Goal: Task Accomplishment & Management: Use online tool/utility

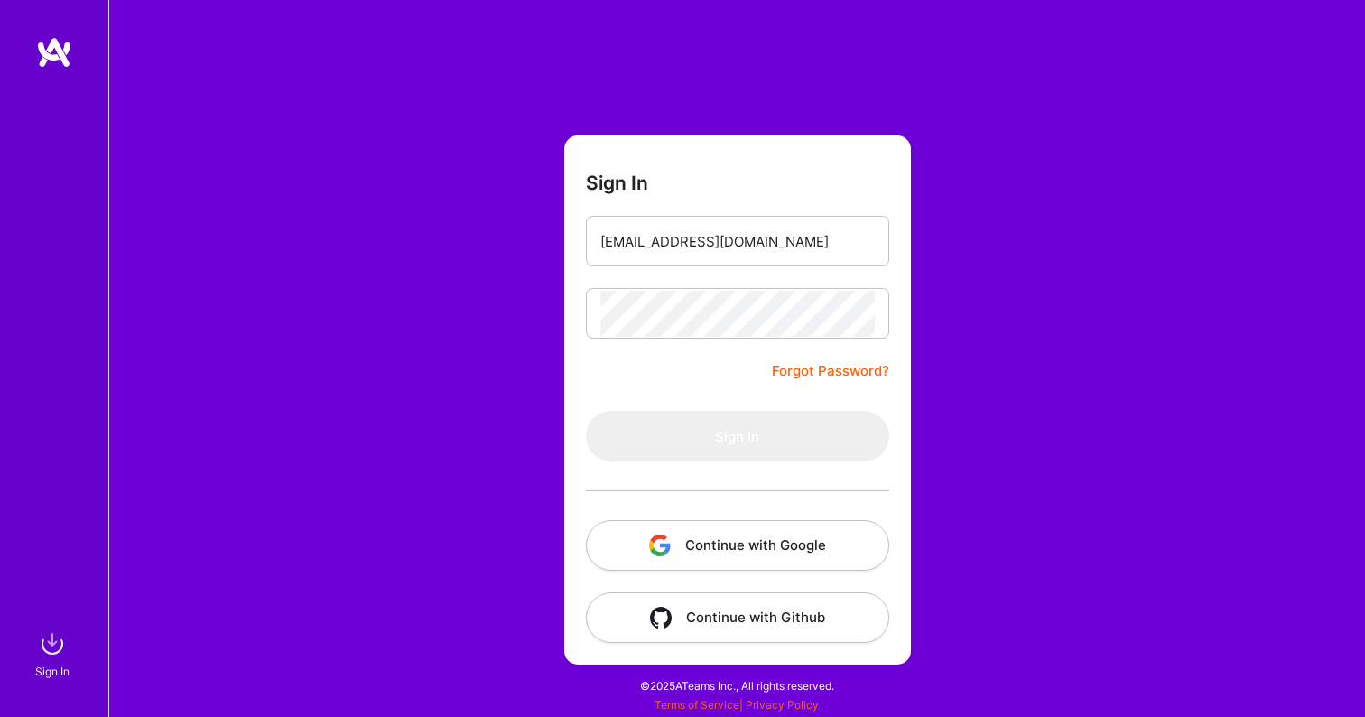
type input "[EMAIL_ADDRESS][DOMAIN_NAME]"
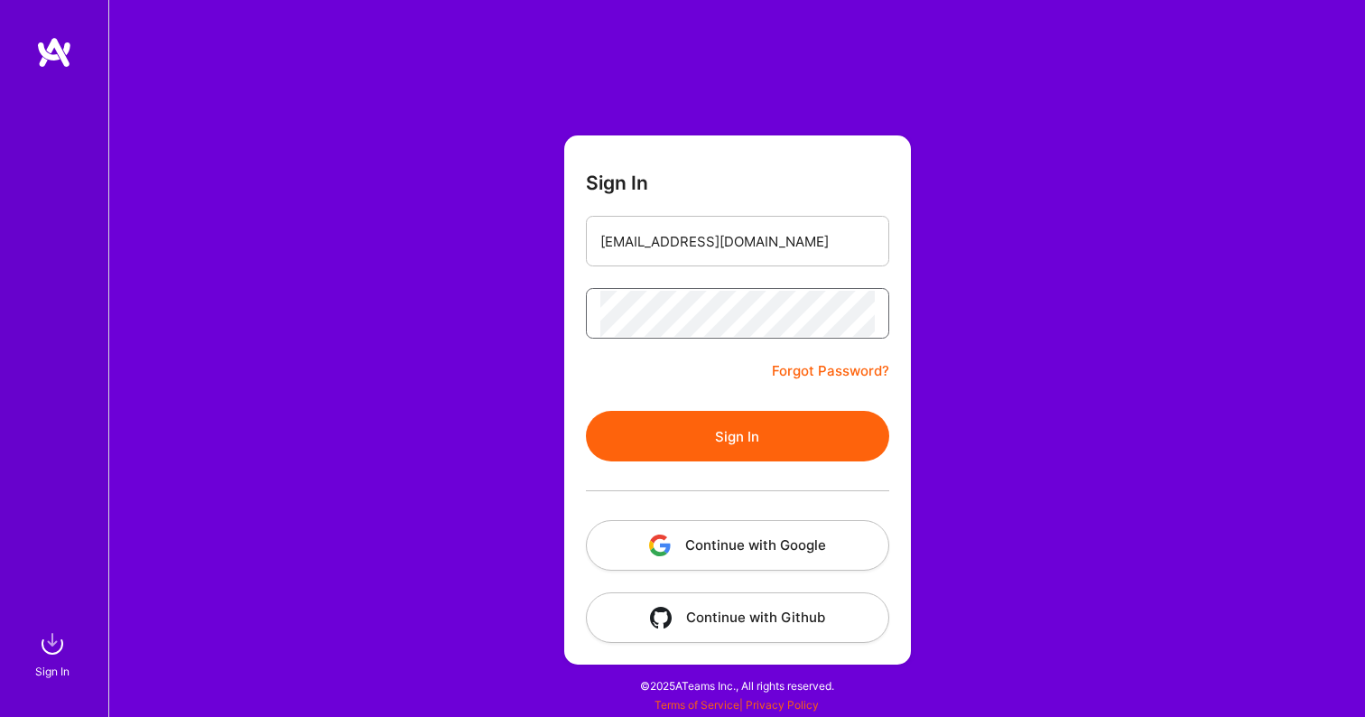
click at [737, 436] on button "Sign In" at bounding box center [737, 436] width 303 height 51
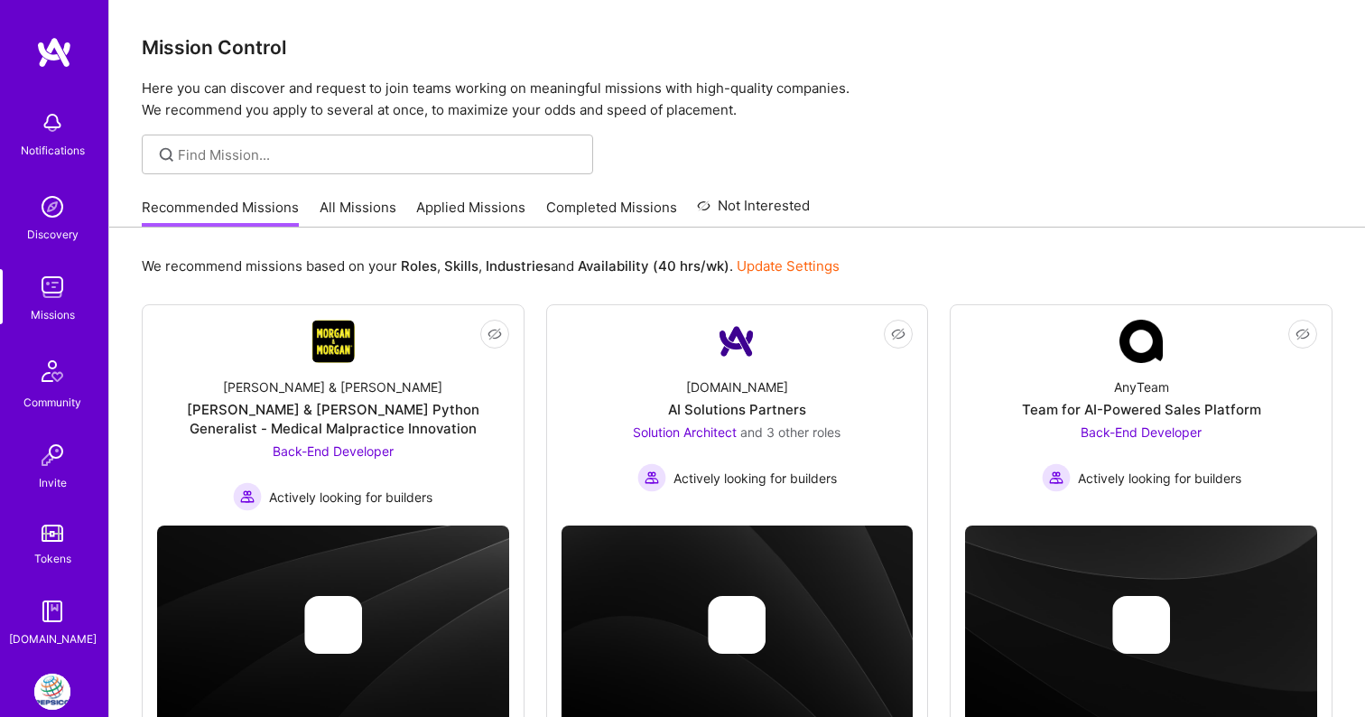
click at [42, 679] on img at bounding box center [52, 691] width 36 height 36
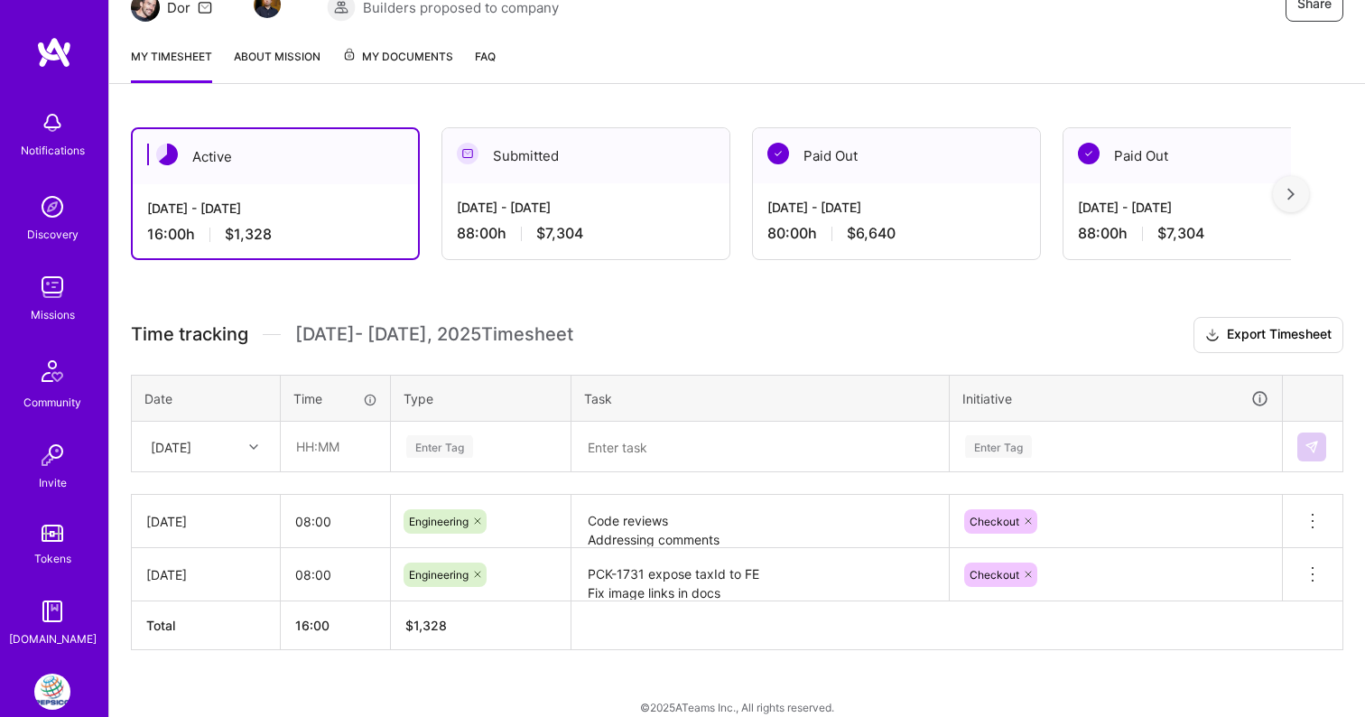
scroll to position [218, 0]
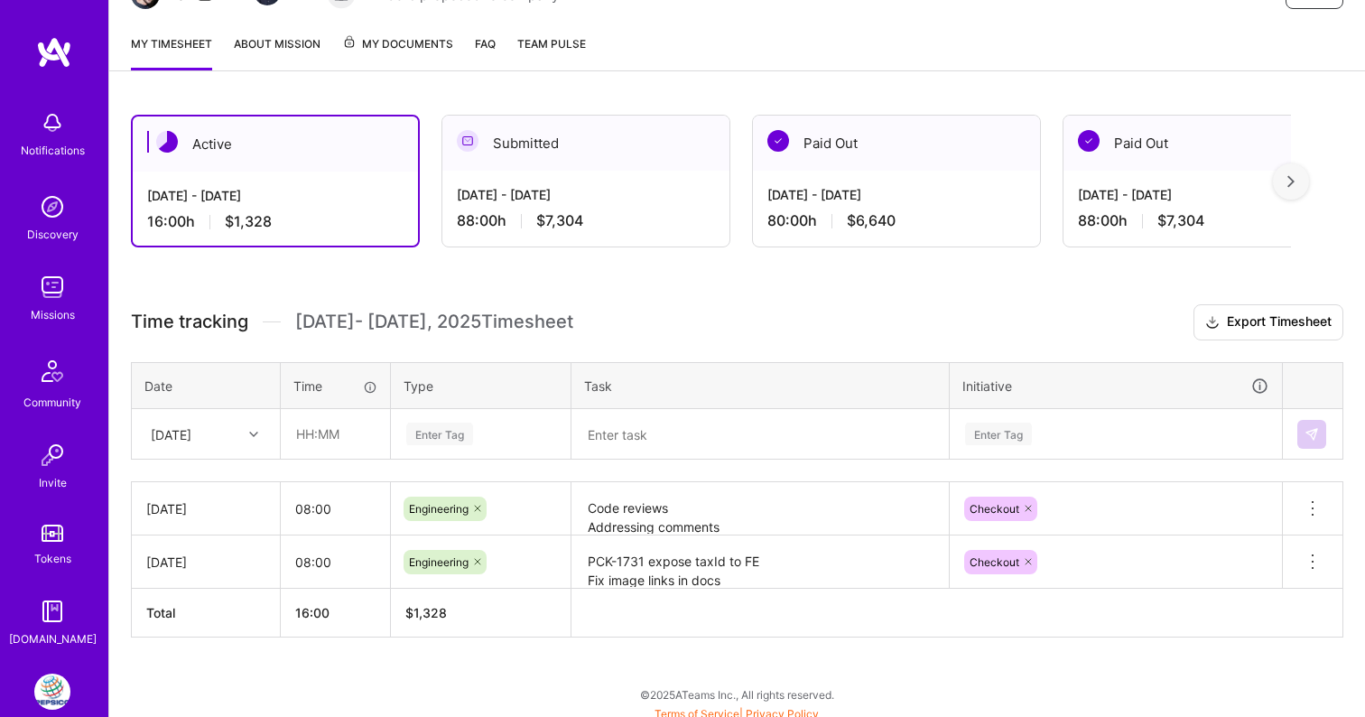
click at [247, 432] on div at bounding box center [256, 433] width 28 height 23
click at [208, 545] on div "[DATE]" at bounding box center [206, 551] width 146 height 33
click at [304, 425] on input "text" at bounding box center [335, 434] width 107 height 48
type input "08:00"
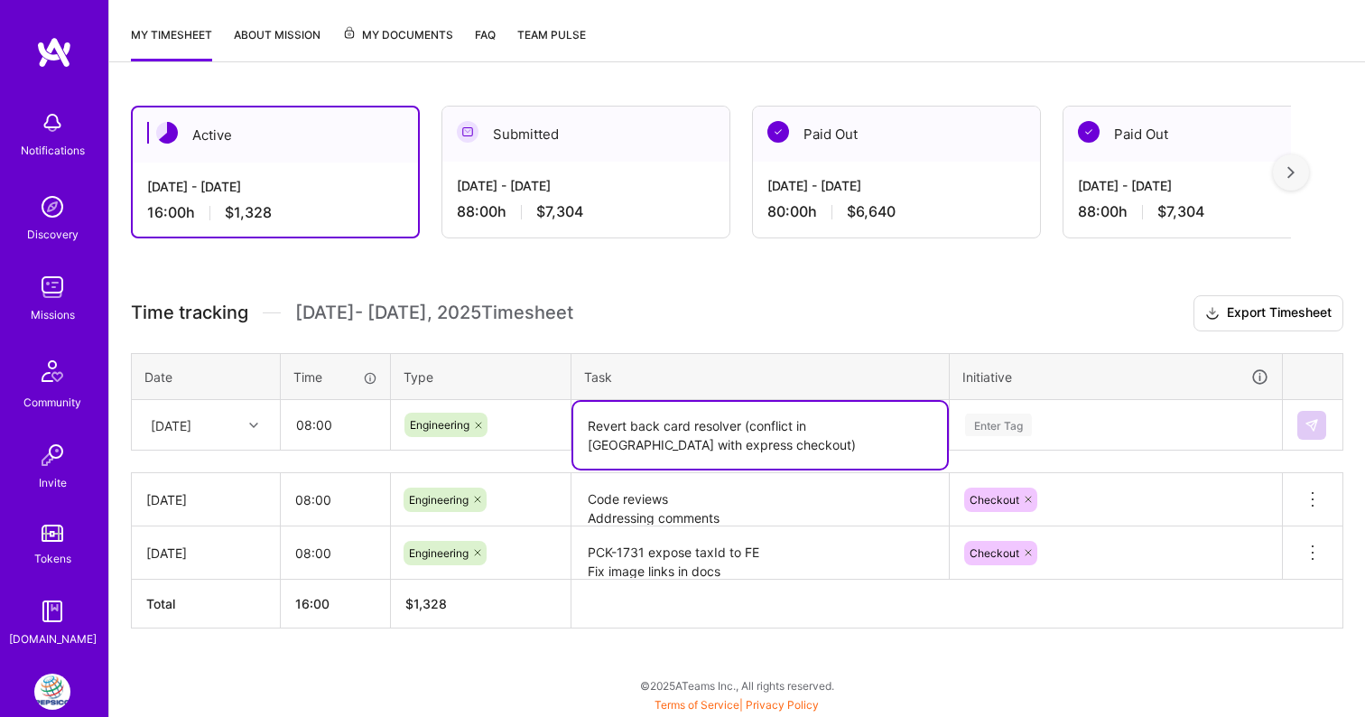
click at [1087, 425] on div "Enter Tag" at bounding box center [1115, 425] width 330 height 47
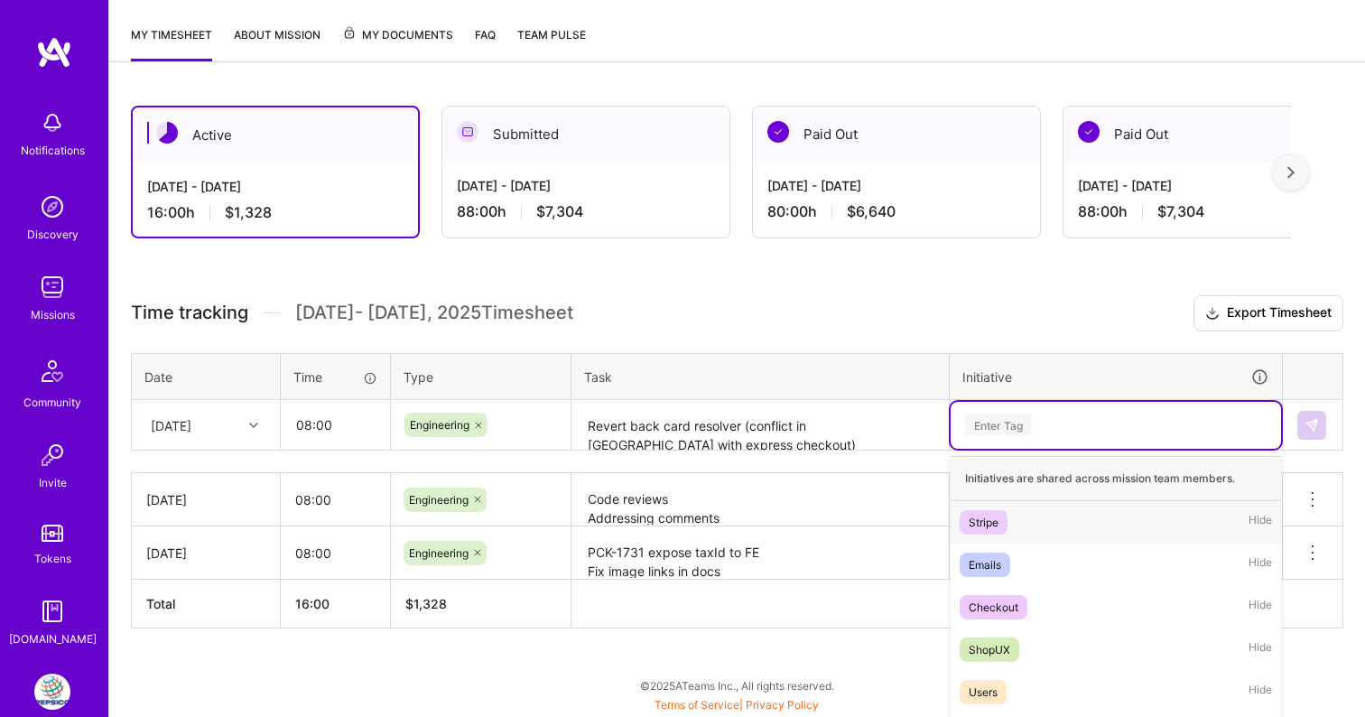
scroll to position [336, 0]
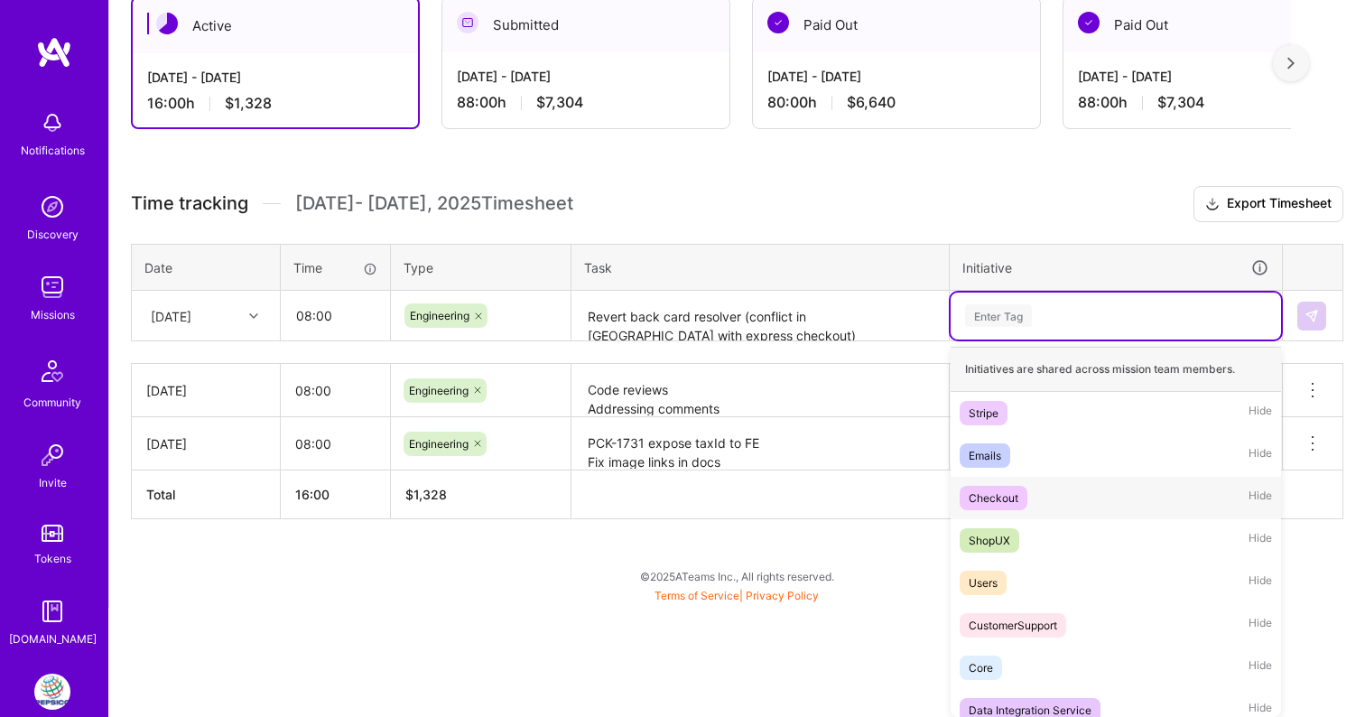
click at [1015, 505] on div "Checkout" at bounding box center [994, 497] width 50 height 19
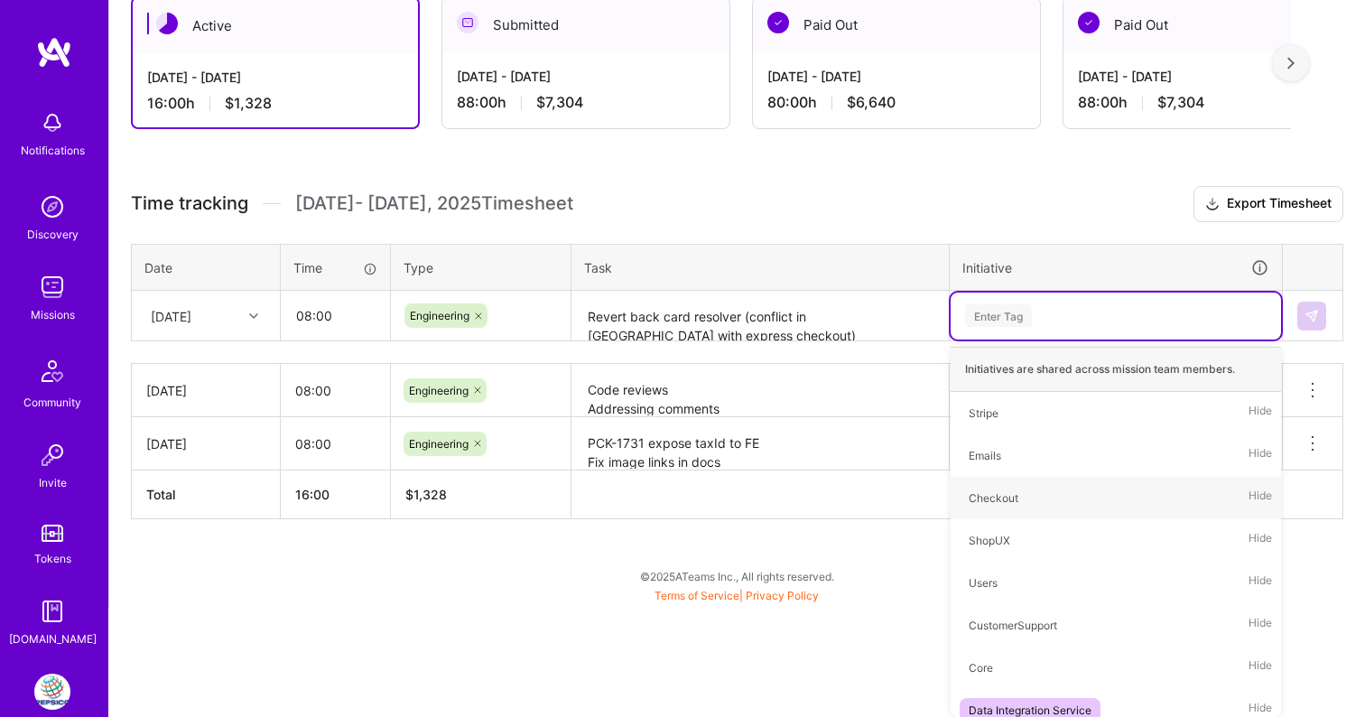
scroll to position [227, 0]
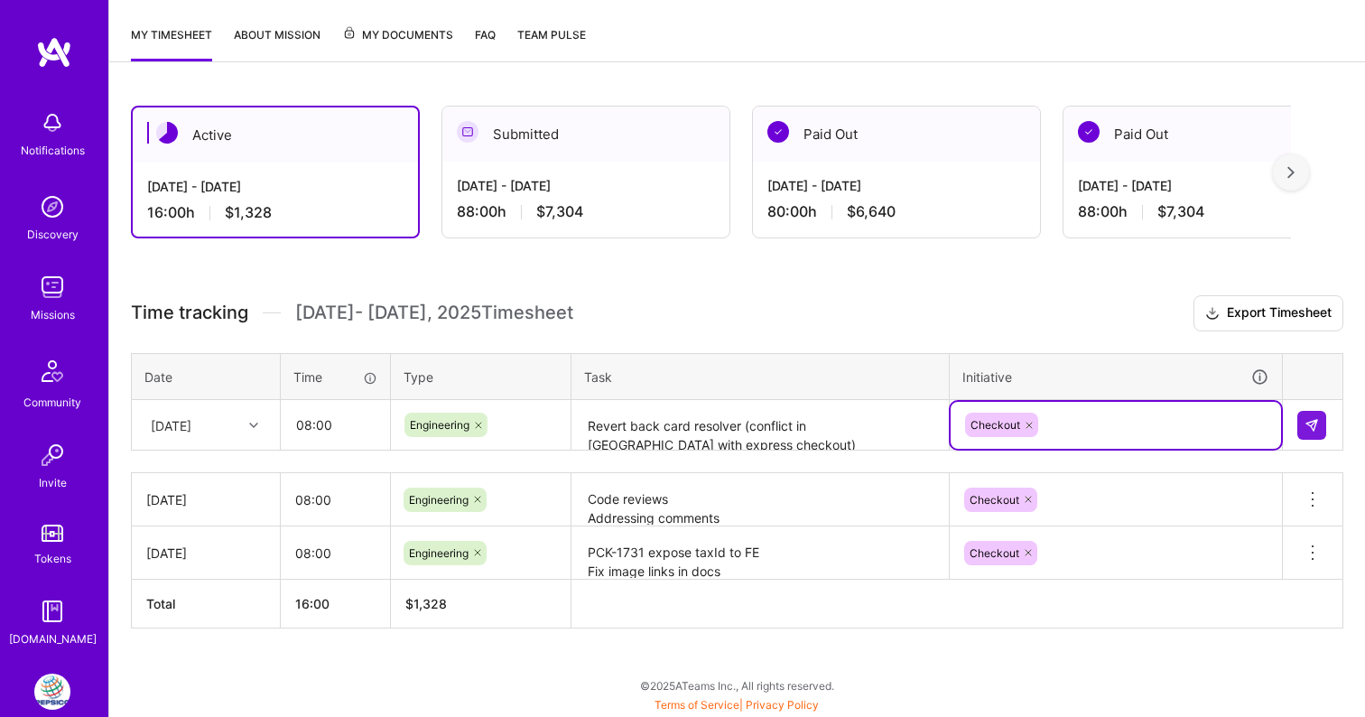
click at [692, 450] on textarea "Revert back card resolver (conflict in [GEOGRAPHIC_DATA] with express checkout)" at bounding box center [760, 426] width 374 height 48
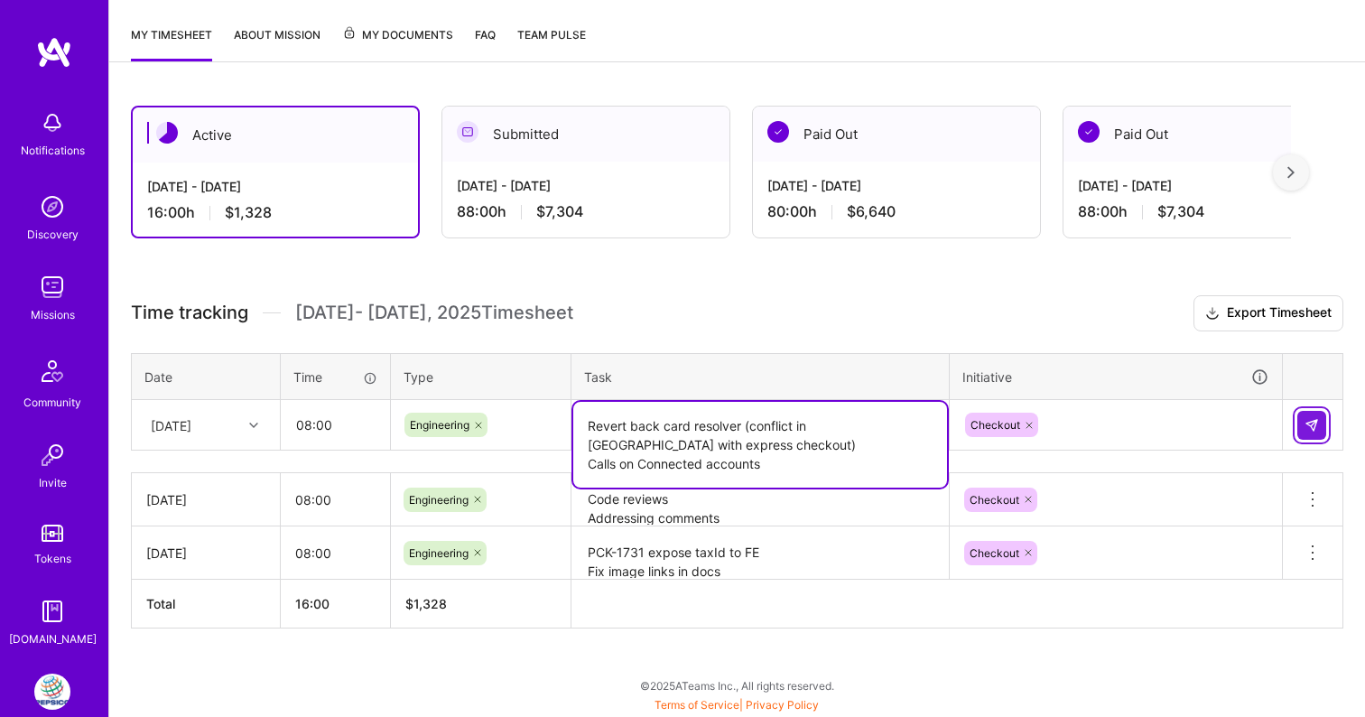
type textarea "Revert back card resolver (conflict in [GEOGRAPHIC_DATA] with express checkout)…"
click at [1324, 415] on button at bounding box center [1311, 425] width 29 height 29
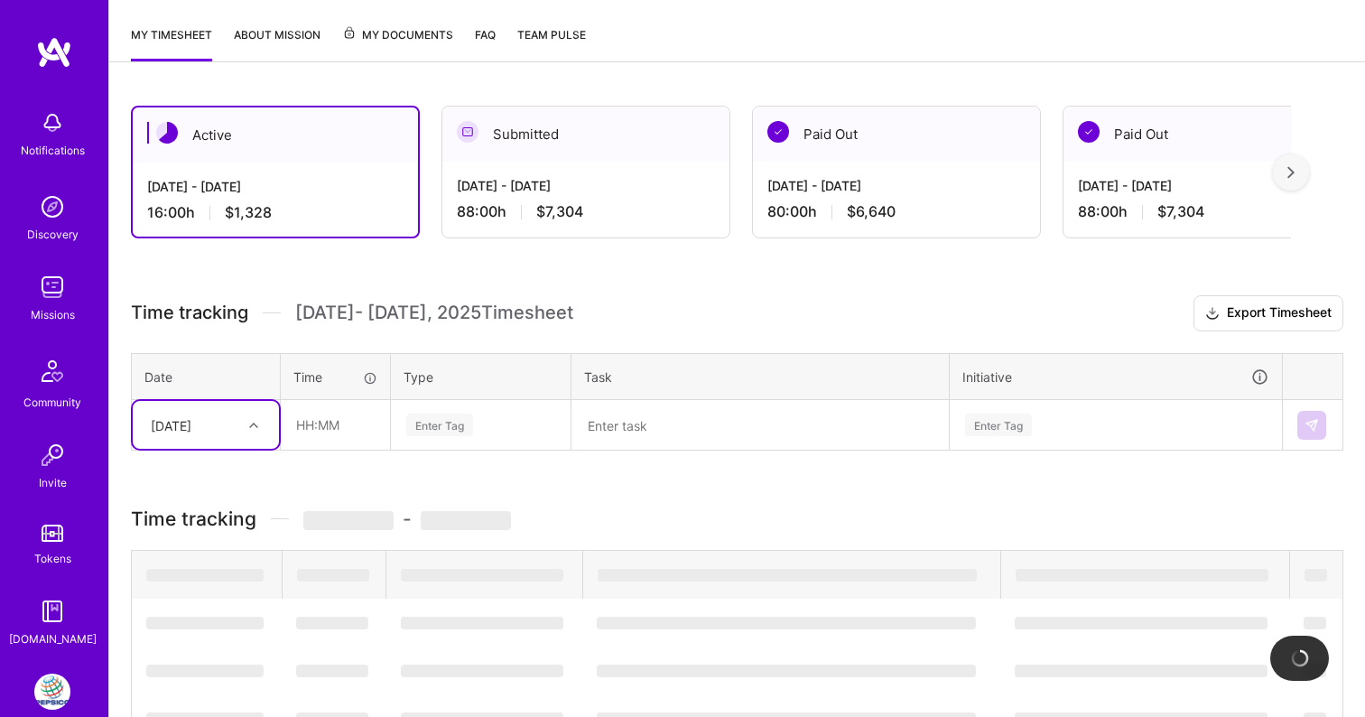
click at [223, 422] on div "[DATE]" at bounding box center [192, 425] width 100 height 30
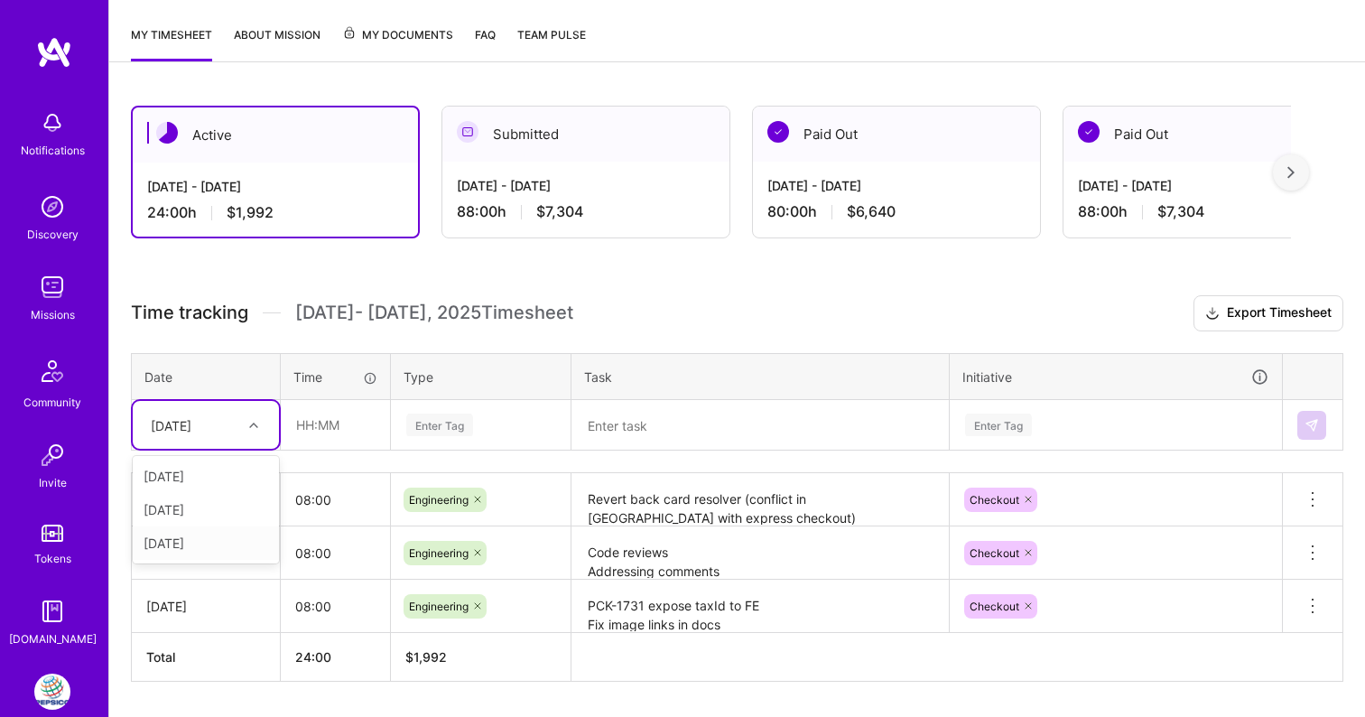
click at [202, 540] on div "[DATE]" at bounding box center [206, 542] width 146 height 33
click at [299, 422] on input "text" at bounding box center [335, 425] width 107 height 48
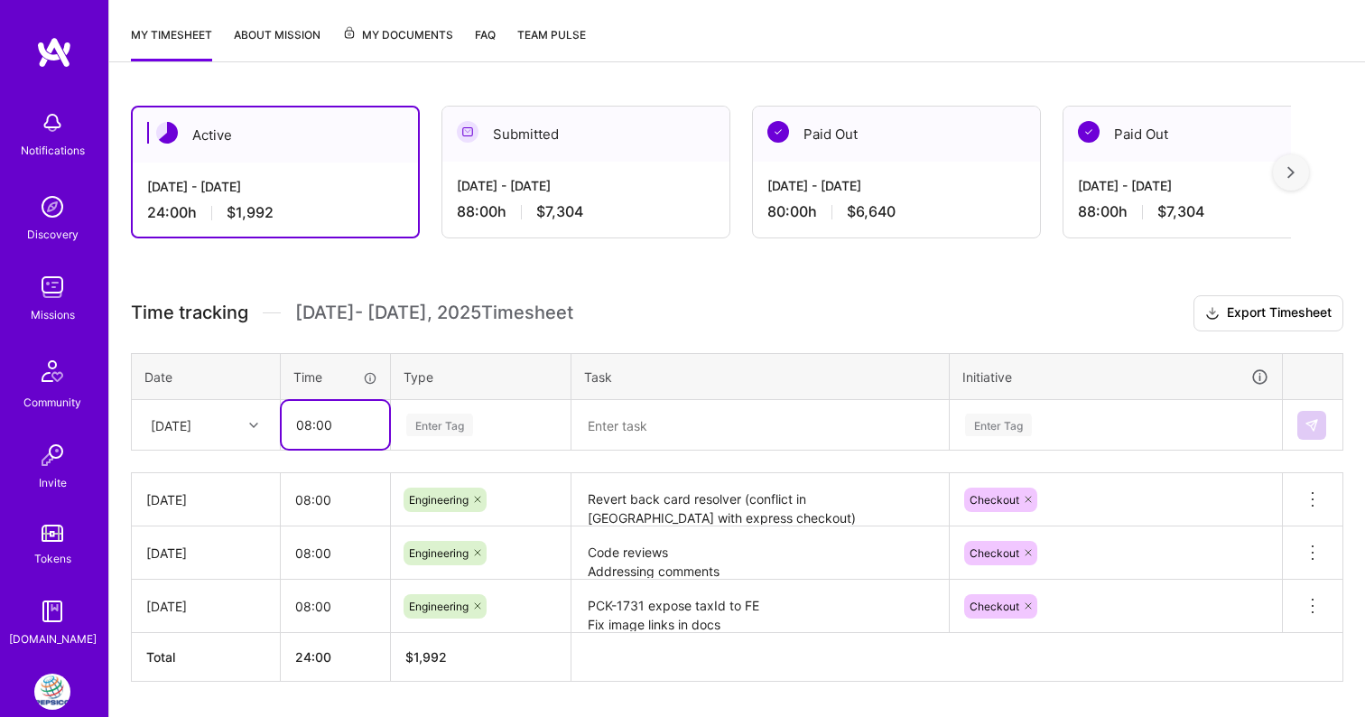
type input "08:00"
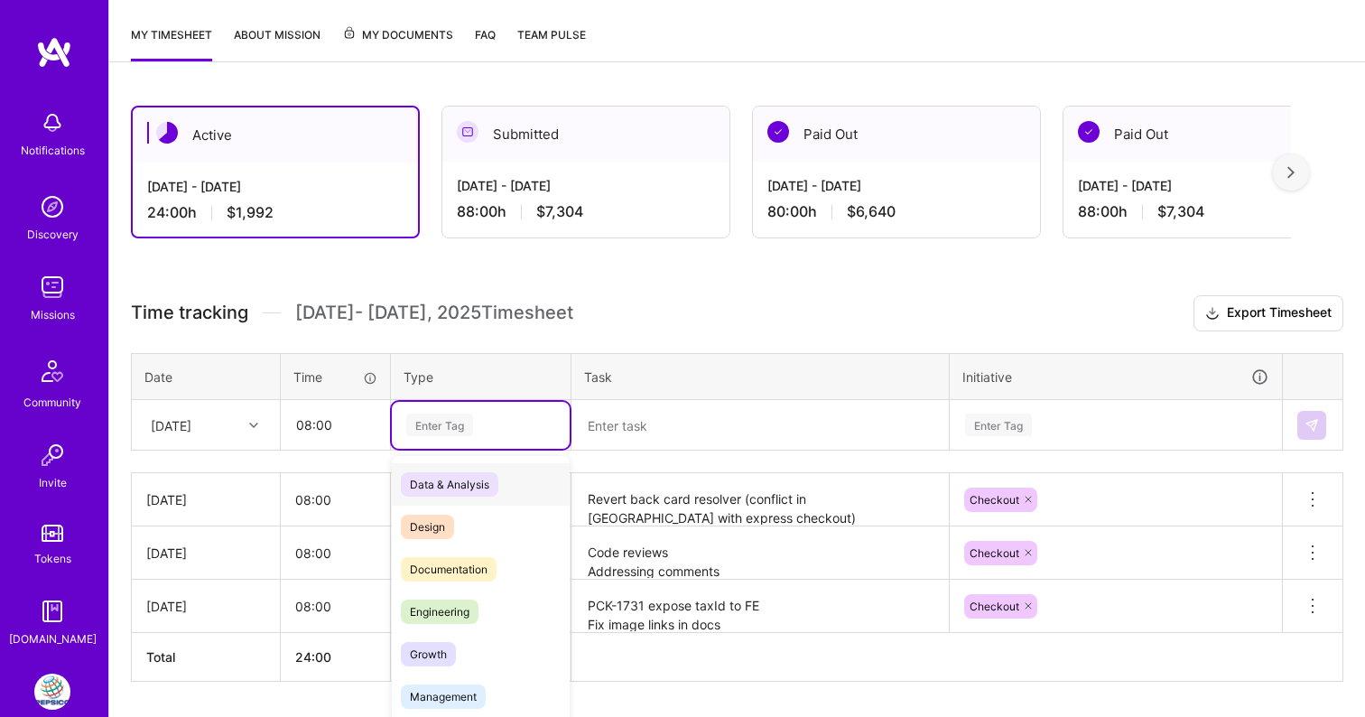
scroll to position [243, 0]
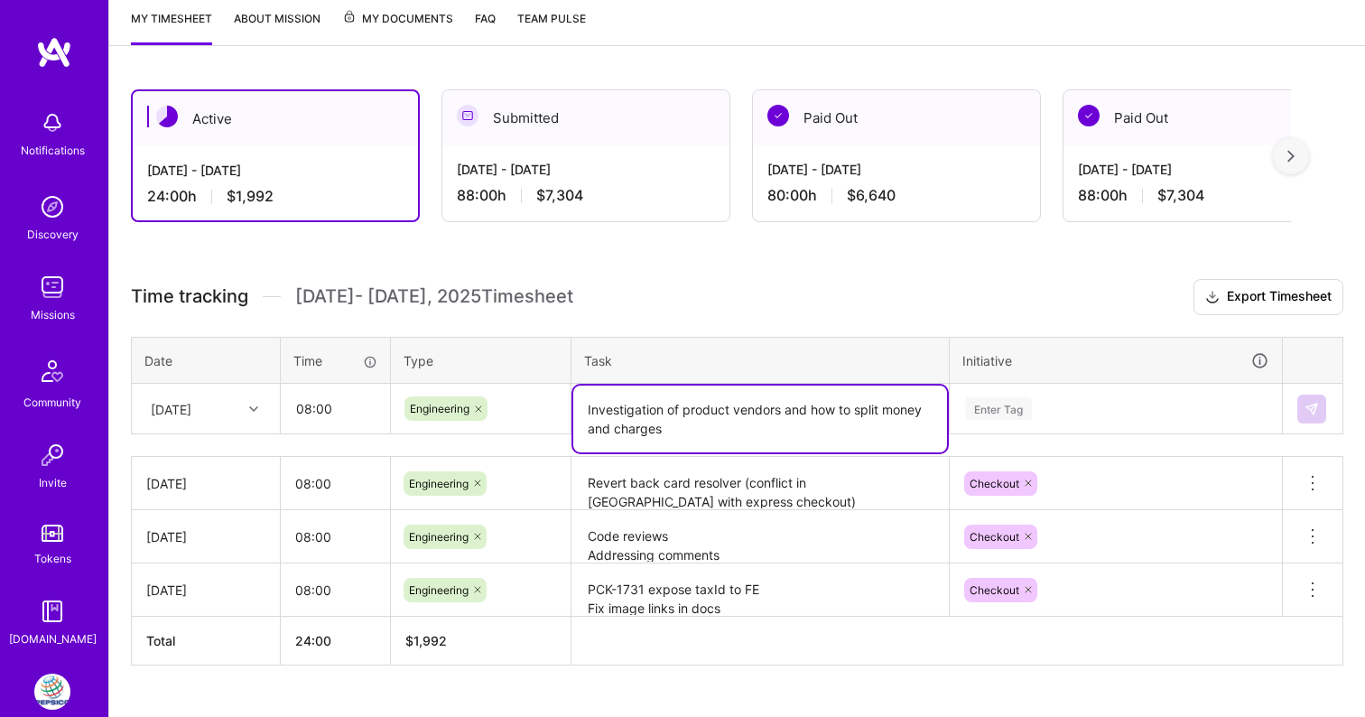
click at [1029, 412] on div "Enter Tag" at bounding box center [1115, 408] width 330 height 47
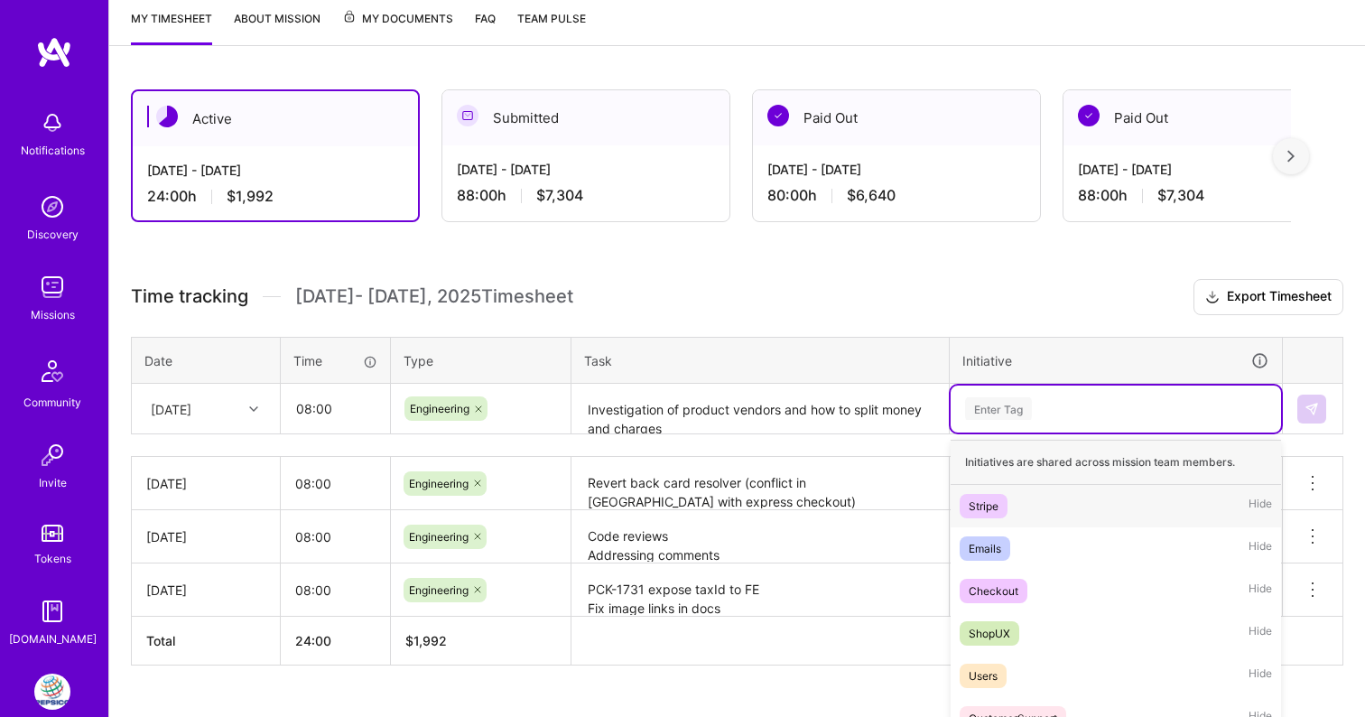
scroll to position [336, 0]
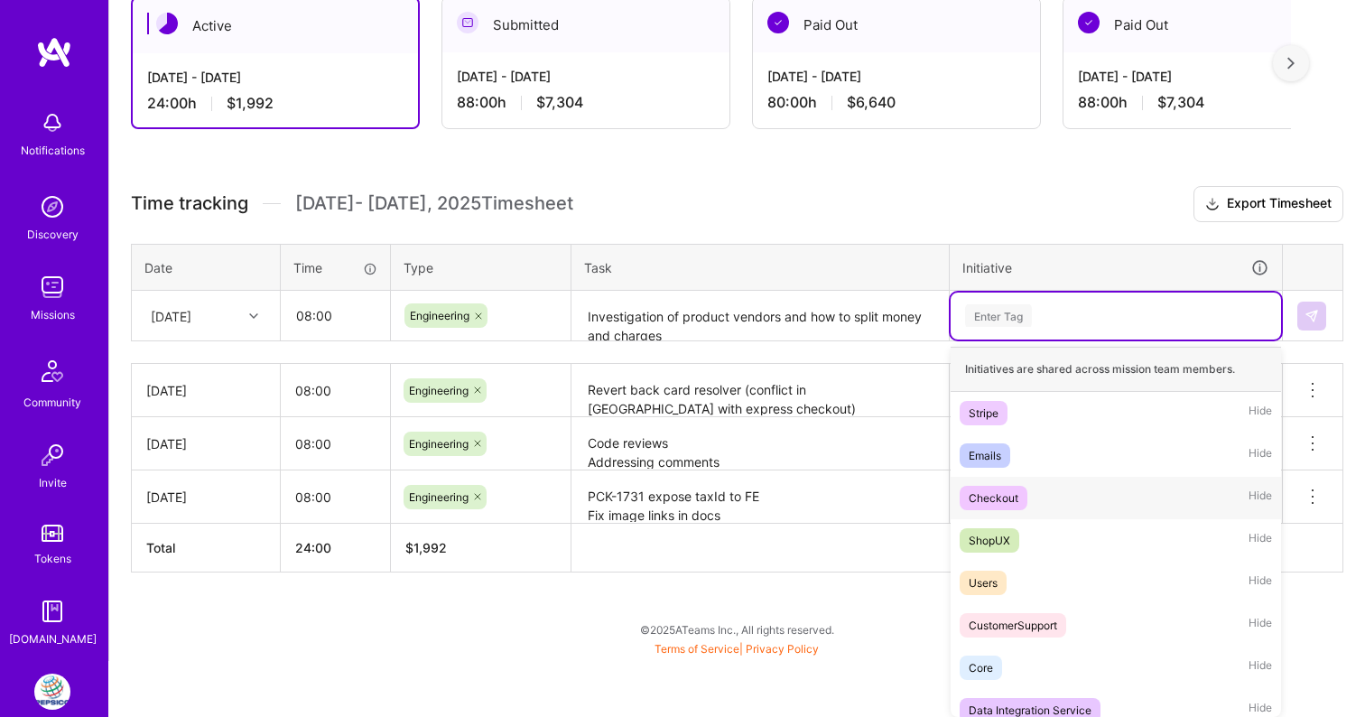
click at [1013, 495] on div "Checkout" at bounding box center [994, 497] width 50 height 19
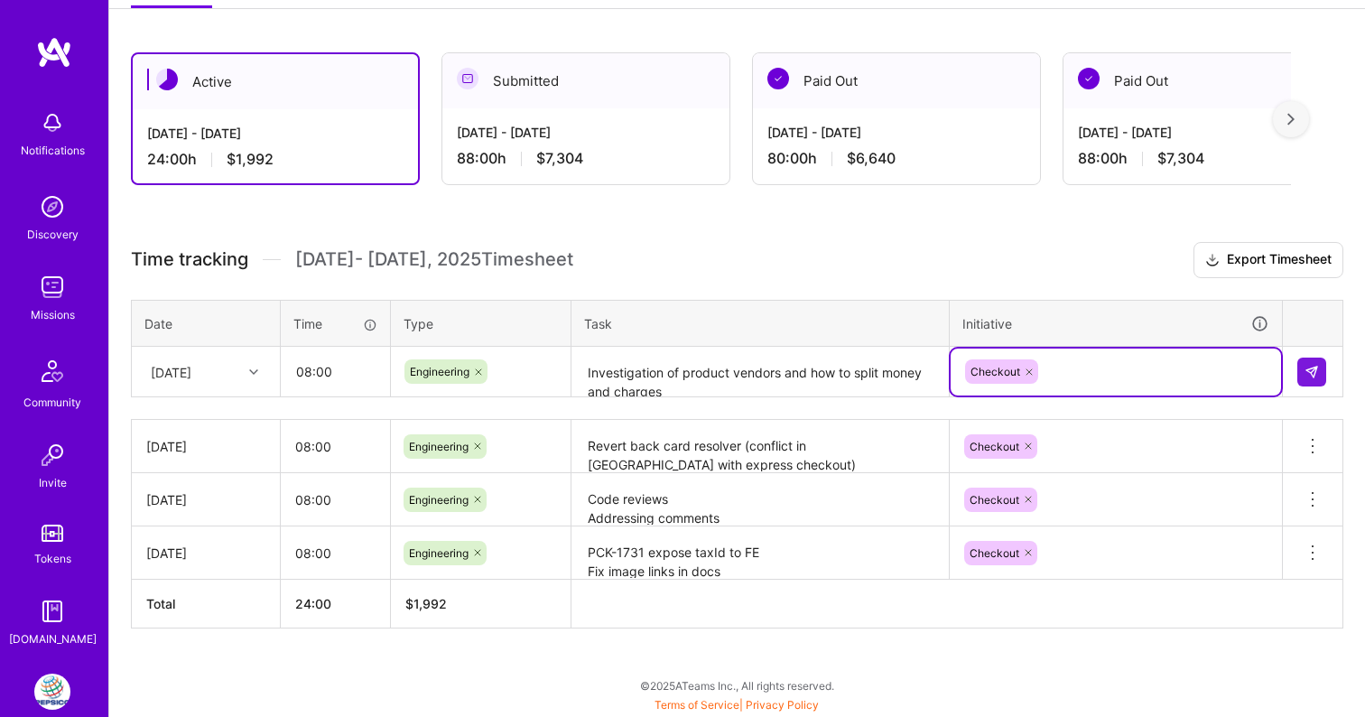
scroll to position [280, 0]
click at [779, 403] on div "Time tracking [DATE] - [DATE] Timesheet Export Timesheet Date Time Type Task In…" at bounding box center [737, 435] width 1212 height 386
click at [771, 394] on textarea "Investigation of product vendors and how to split money and charges" at bounding box center [760, 372] width 374 height 48
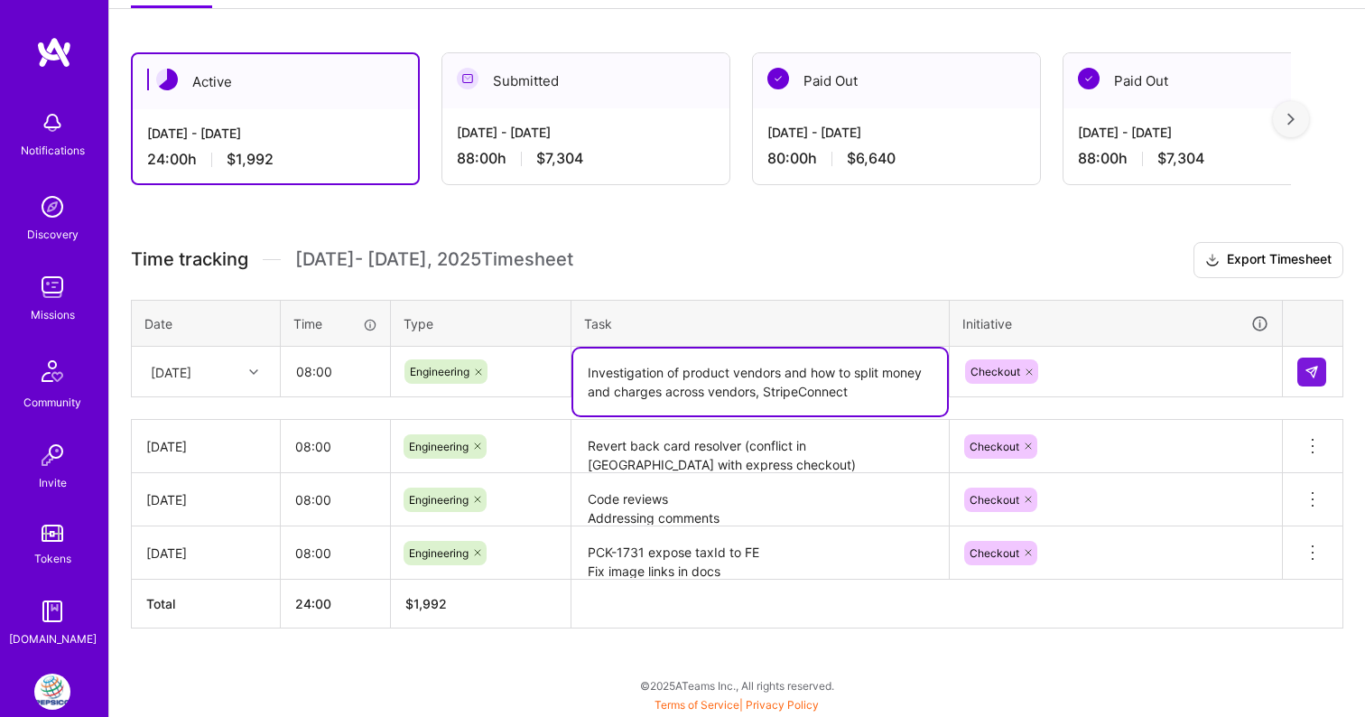
type textarea "Investigation of product vendors and how to split money and charges across vend…"
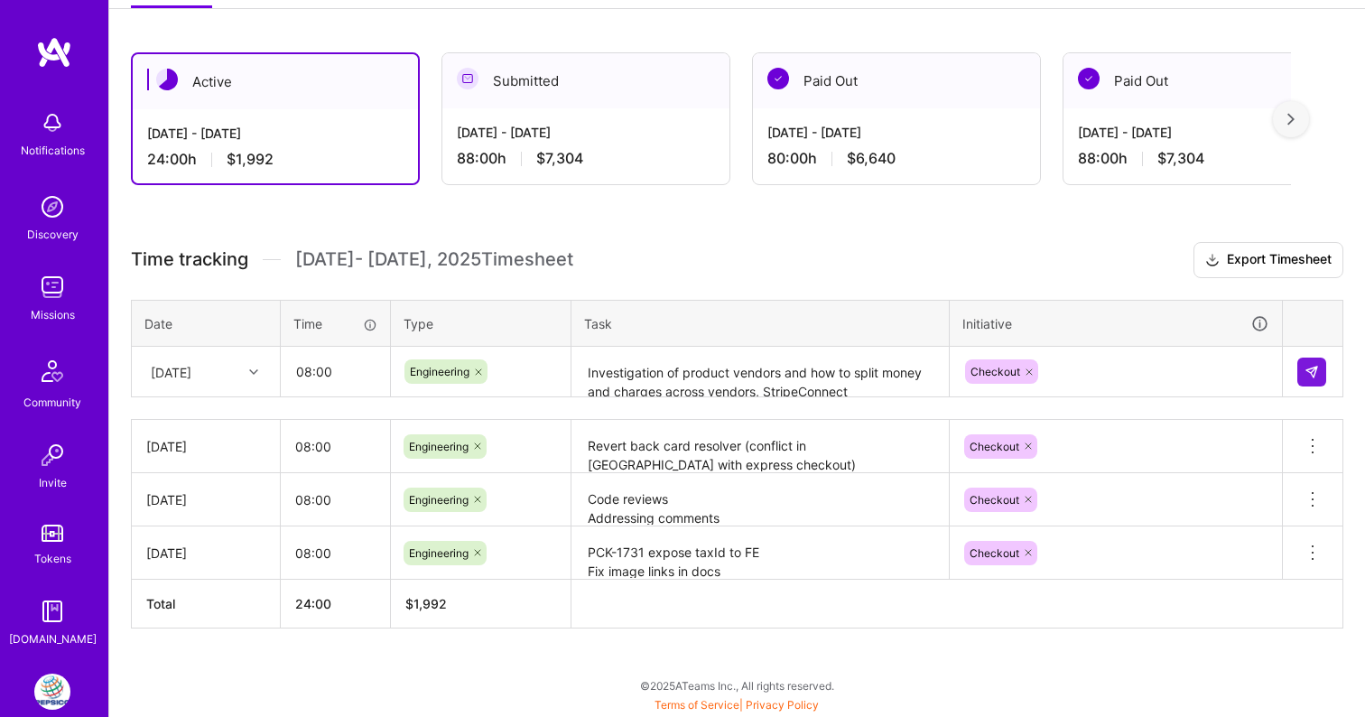
click at [1336, 375] on td at bounding box center [1313, 372] width 60 height 51
click at [1327, 375] on div at bounding box center [1312, 371] width 31 height 29
click at [1321, 375] on button at bounding box center [1311, 371] width 29 height 29
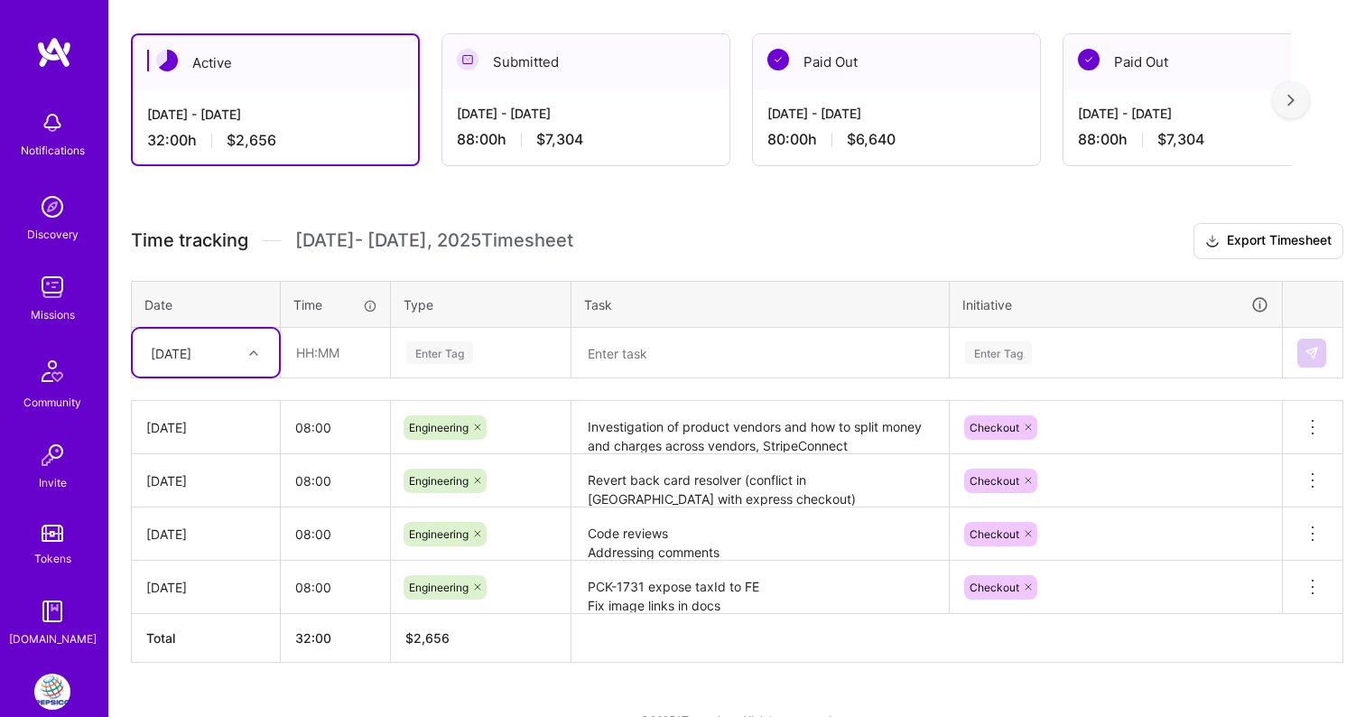
scroll to position [320, 0]
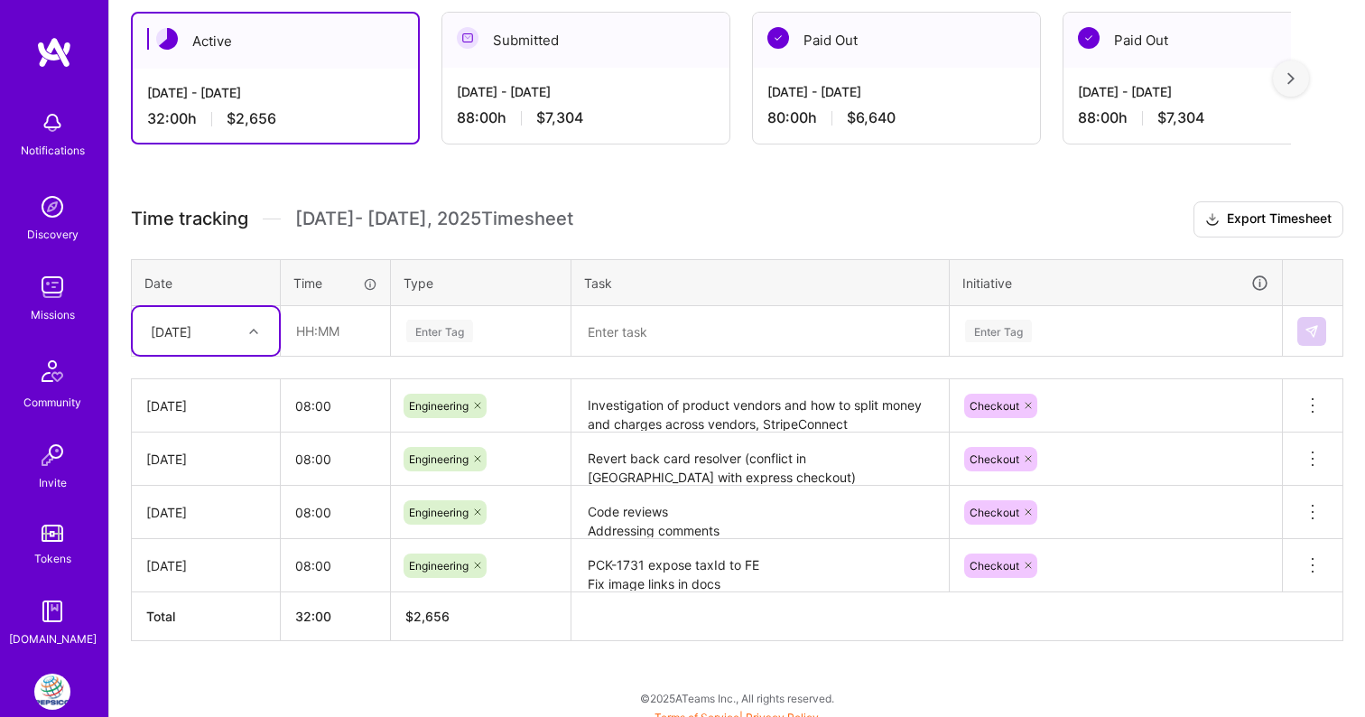
click at [708, 412] on textarea "Investigation of product vendors and how to split money and charges across vend…" at bounding box center [760, 406] width 374 height 50
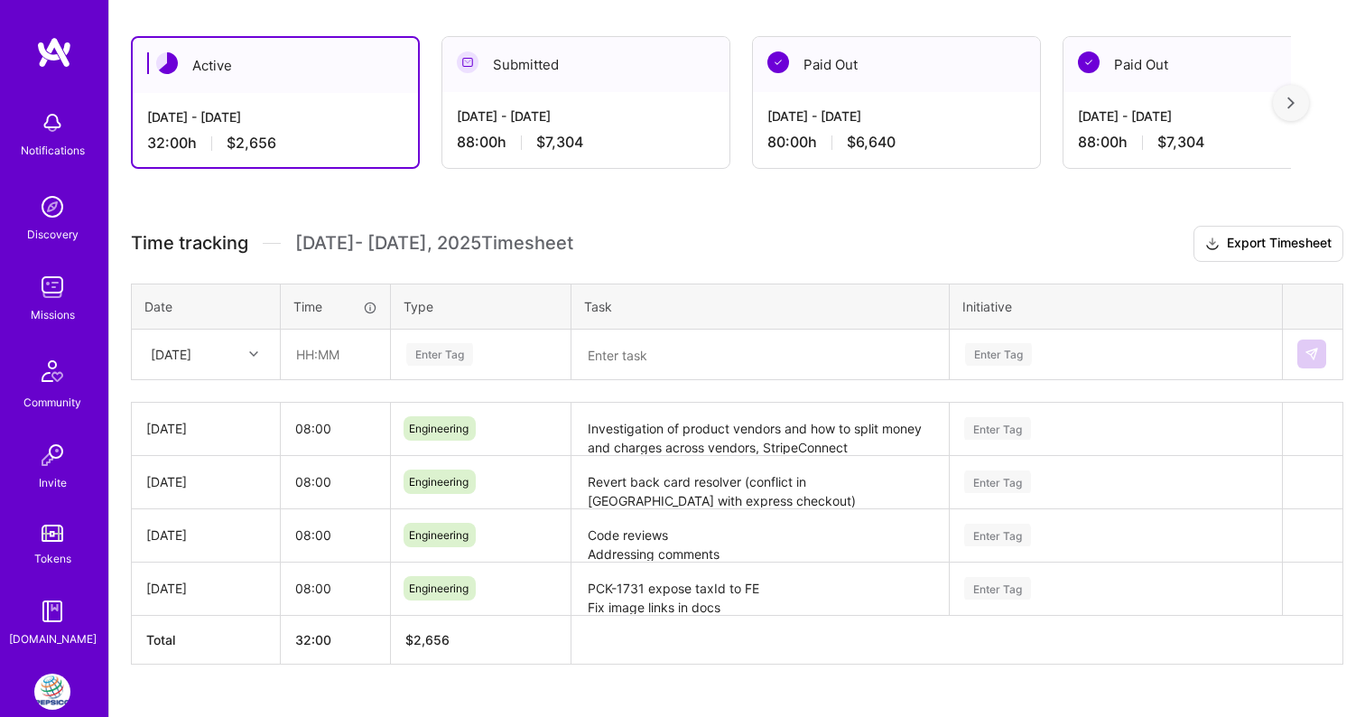
scroll to position [325, 0]
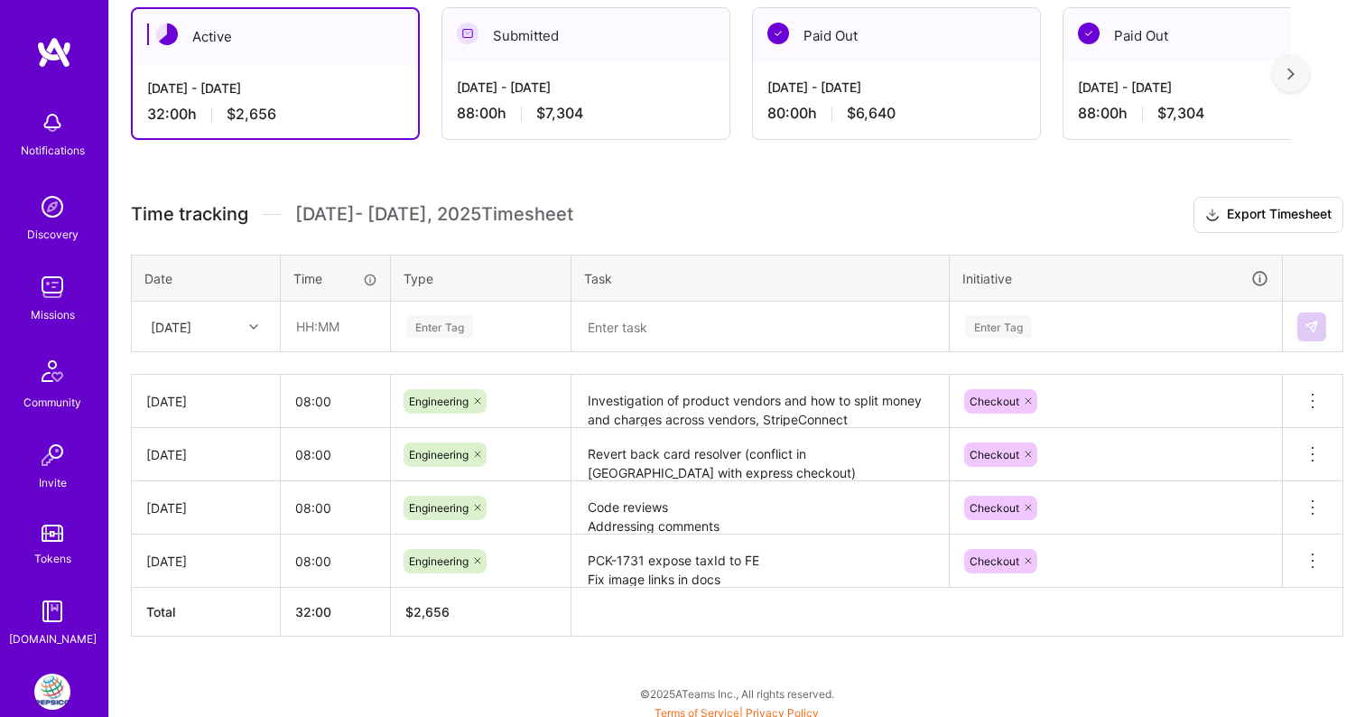
click at [701, 413] on textarea "Investigation of product vendors and how to split money and charges across vend…" at bounding box center [760, 401] width 374 height 50
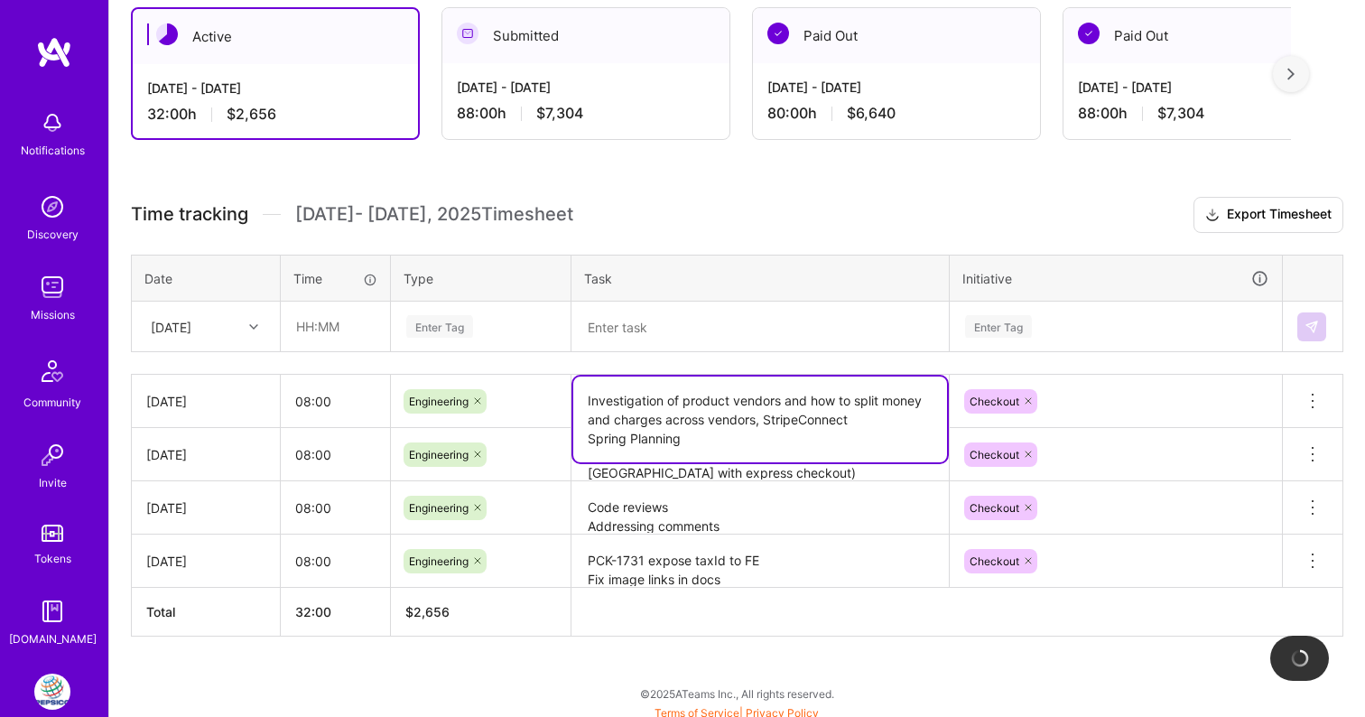
type textarea "Investigation of product vendors and how to split money and charges across vend…"
click at [748, 177] on div "Active Sep 16 - Sep 30, 2025 32:00 h $2,656 Submitted Sep 1 - Sep 15, 2025 88:0…" at bounding box center [737, 355] width 1256 height 739
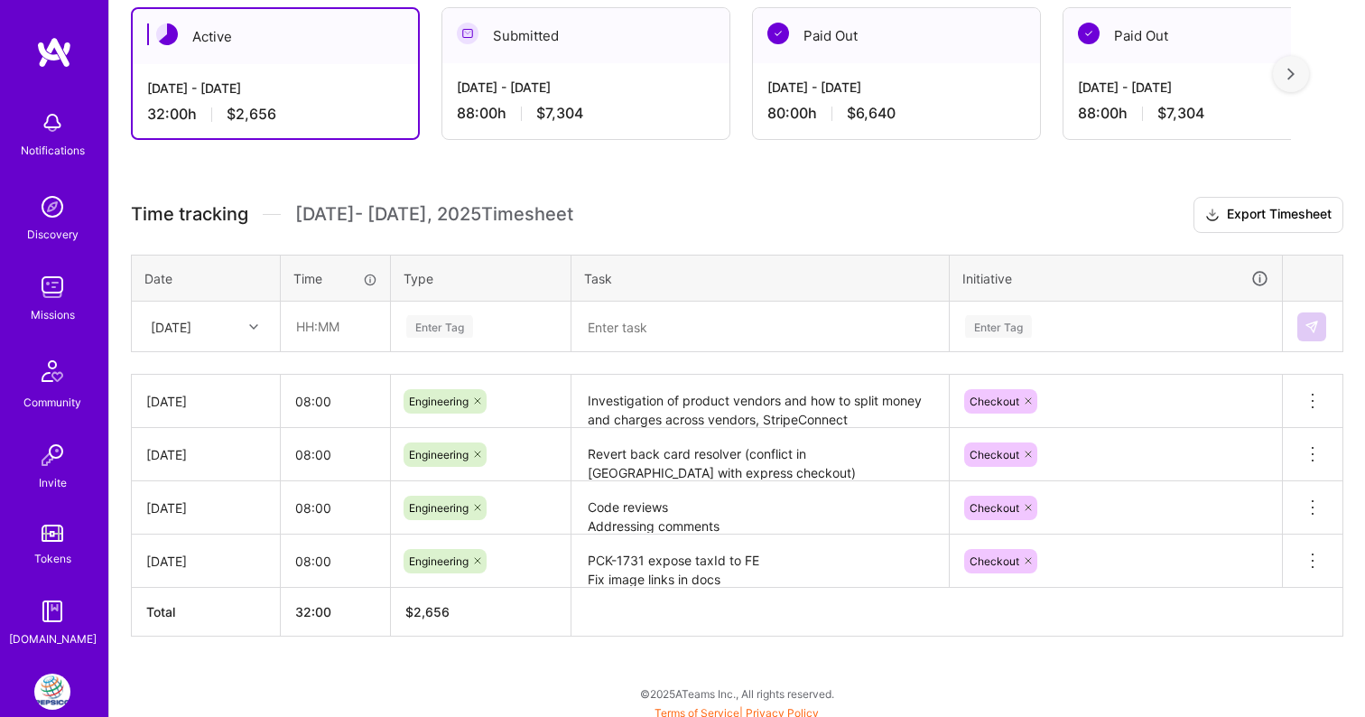
click at [701, 187] on div "Active Sep 16 - Sep 30, 2025 32:00 h $2,656 Submitted Sep 1 - Sep 15, 2025 88:0…" at bounding box center [737, 355] width 1256 height 739
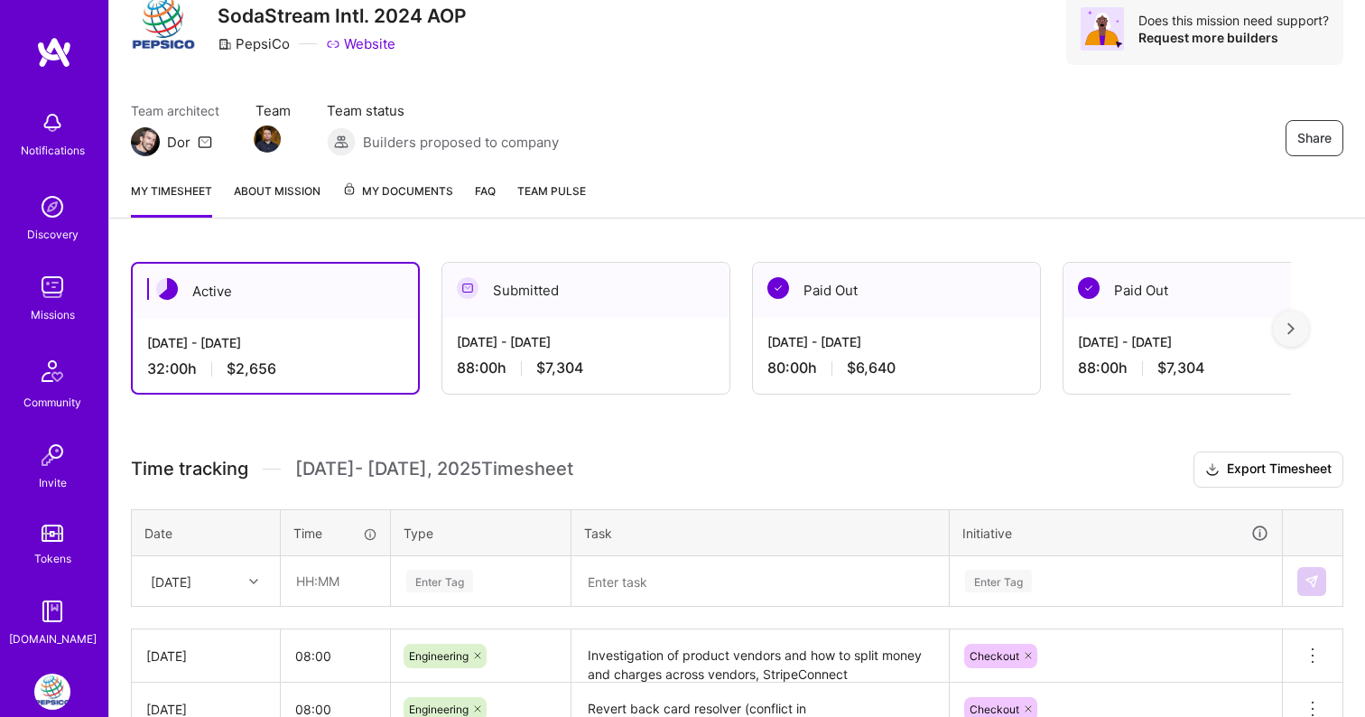
scroll to position [141, 0]
